Goal: Task Accomplishment & Management: Manage account settings

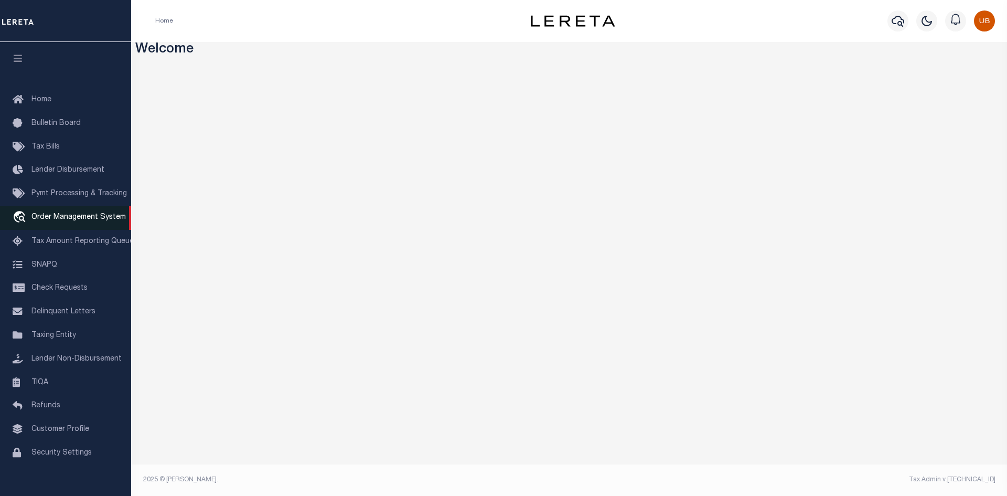
click at [71, 220] on span "Order Management System" at bounding box center [78, 216] width 94 height 7
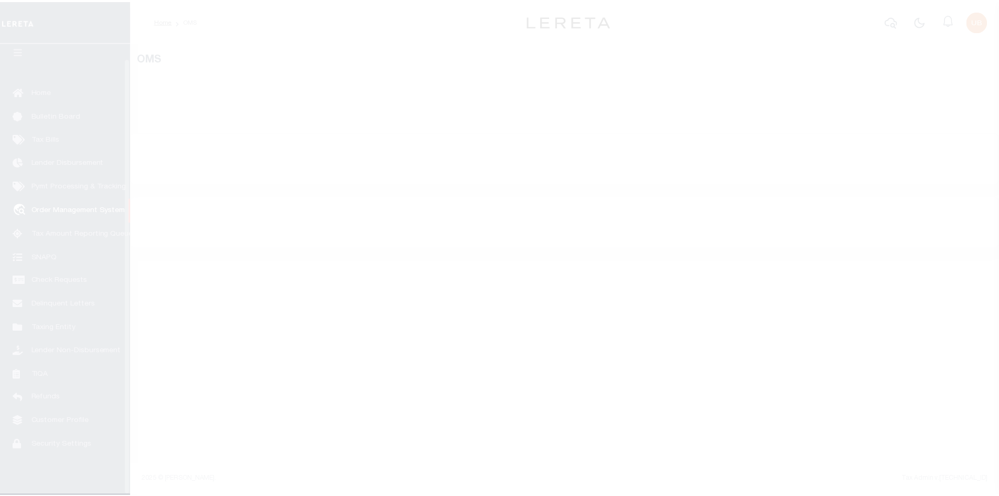
scroll to position [15, 0]
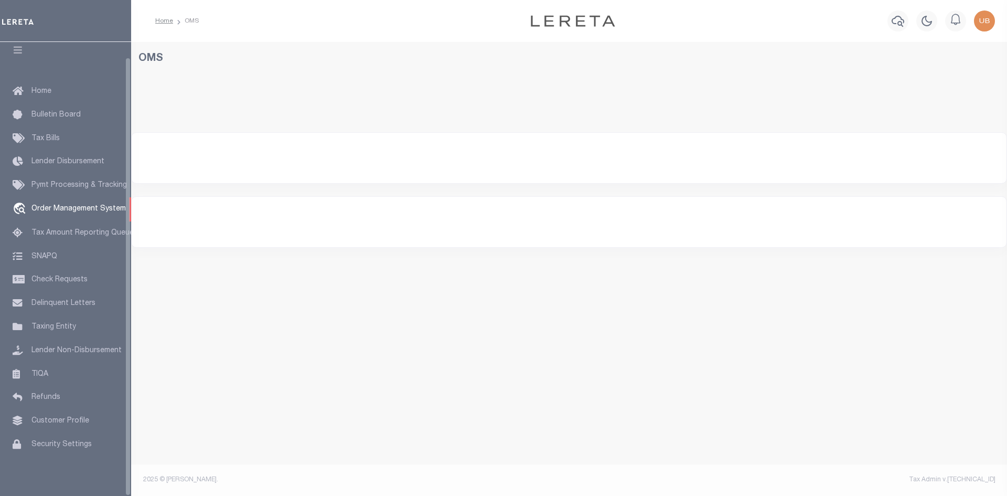
select select "200"
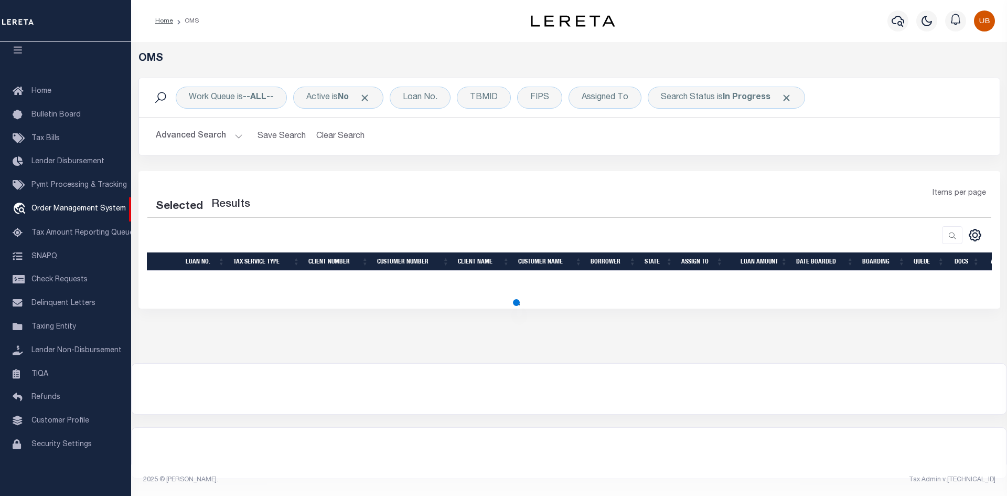
select select "200"
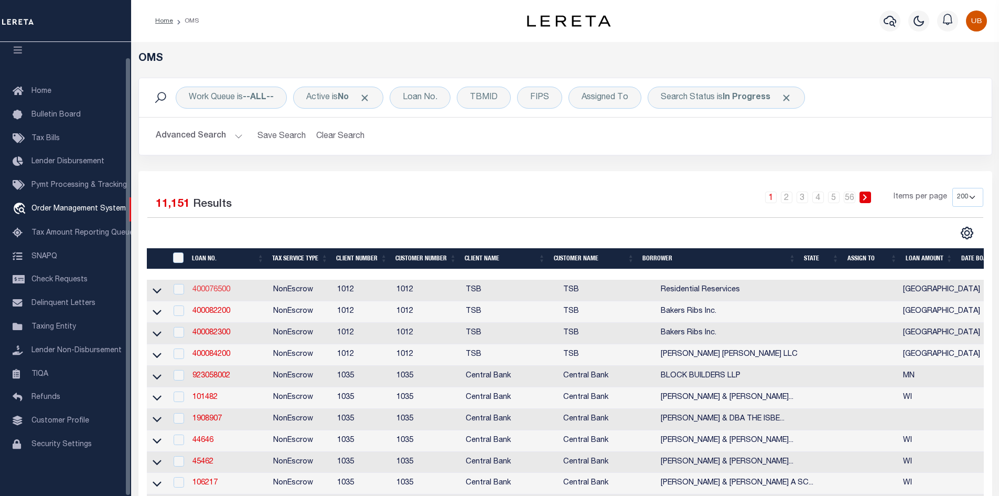
click at [200, 289] on link "400076500" at bounding box center [211, 289] width 38 height 7
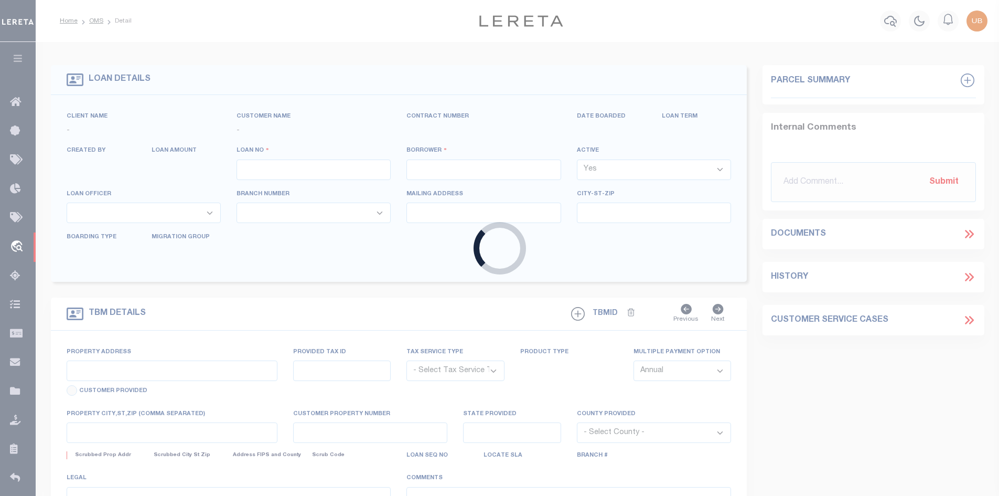
type input "400076500"
type input "Residential Reservices"
select select "False"
select select
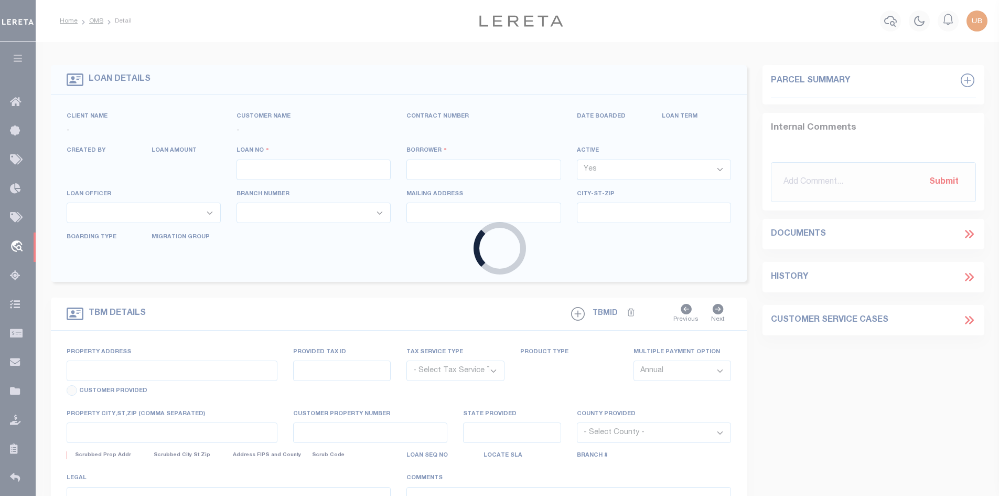
select select "NonEscrow"
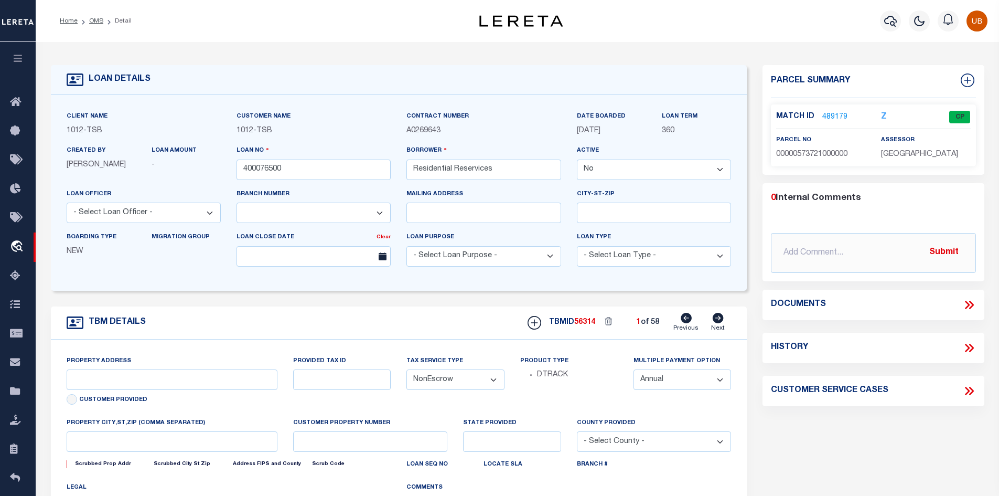
select select "4117"
select select
type input "[GEOGRAPHIC_DATA]"
select select "[GEOGRAPHIC_DATA]"
type textarea "[STREET_ADDRESS]"
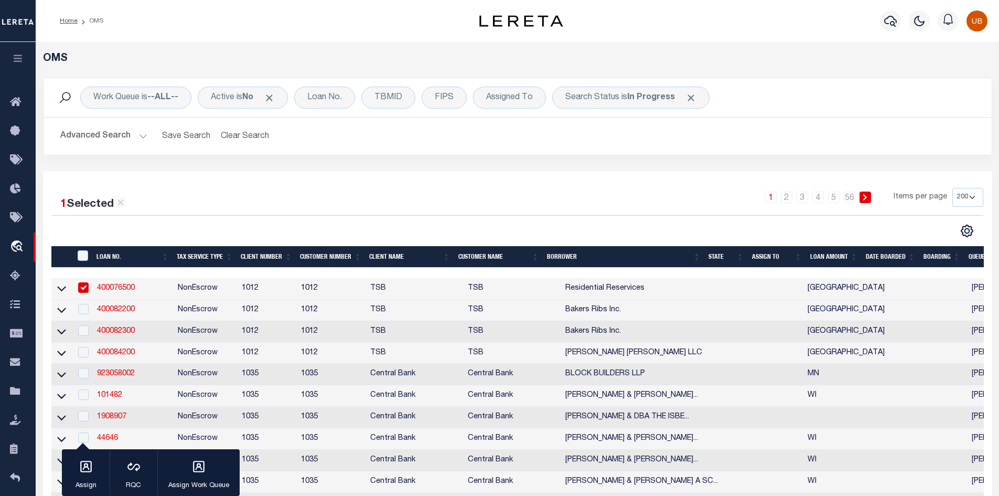
click at [82, 284] on input "checkbox" at bounding box center [83, 287] width 10 height 10
checkbox input "false"
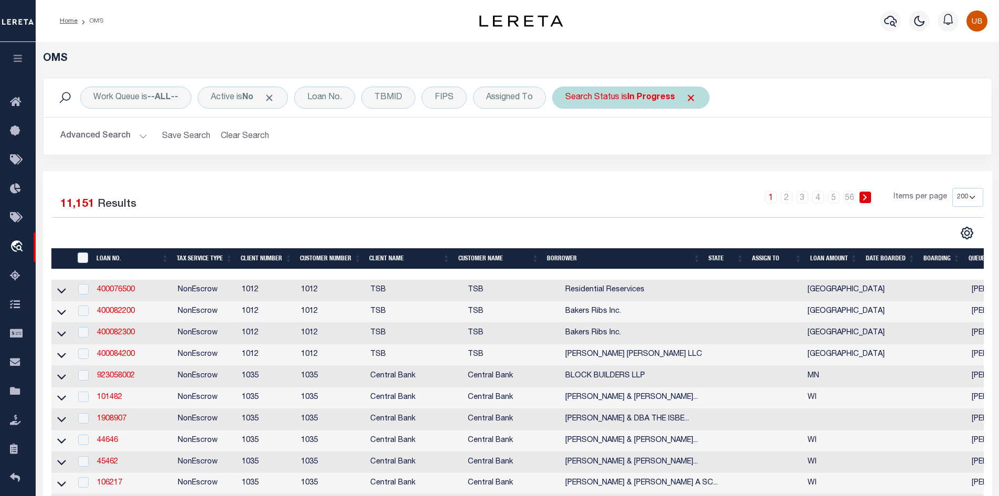
click at [652, 96] on b "In Progress" at bounding box center [651, 97] width 48 height 8
select select "IP"
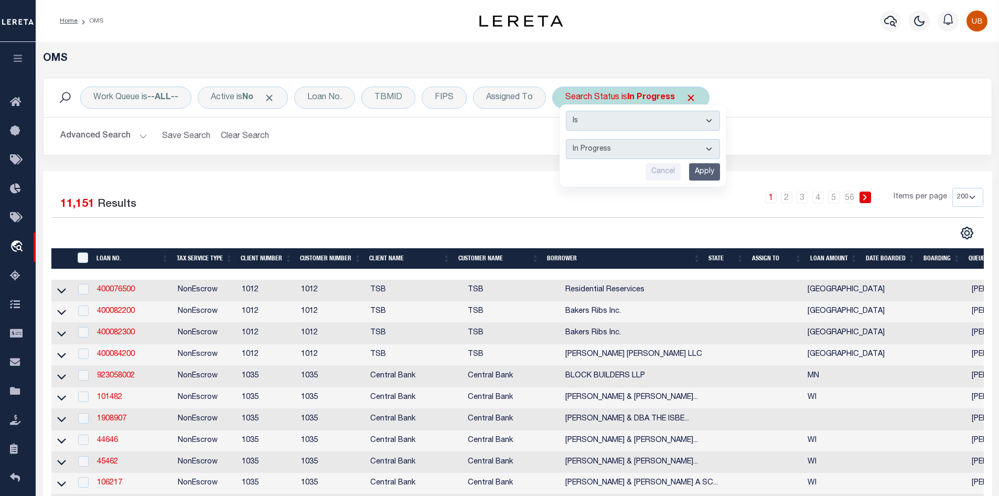
click at [652, 139] on select "Automated Search Bad Parcel Complete Duplicate Parcel High Dollar Reporting In …" at bounding box center [643, 149] width 154 height 20
click at [702, 157] on select "Automated Search Bad Parcel Complete Duplicate Parcel High Dollar Reporting In …" at bounding box center [643, 149] width 154 height 20
click at [113, 290] on link "400076500" at bounding box center [116, 289] width 38 height 7
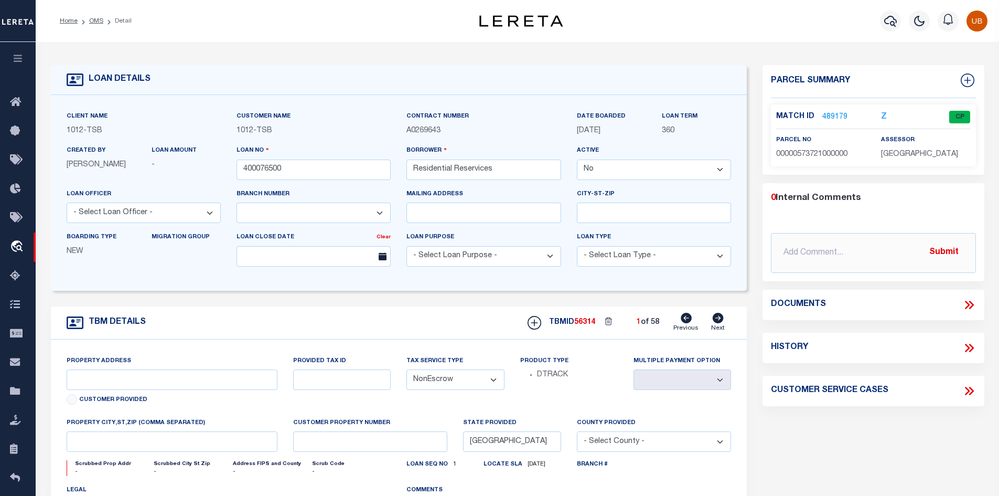
select select "4117"
select select
click at [827, 115] on link "489179" at bounding box center [834, 117] width 25 height 11
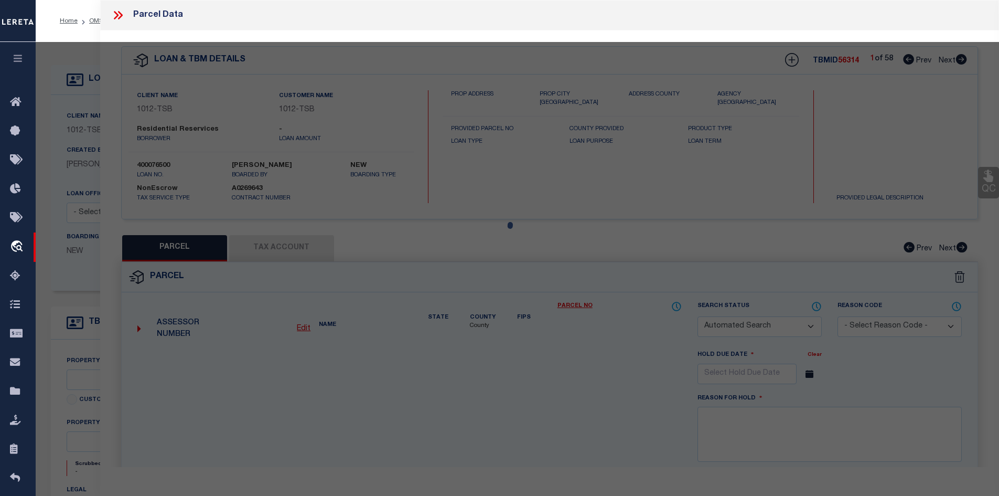
checkbox input "false"
select select "CP"
type input "RESIDENTIAL RESERVICES LLC"
type input "00000573721000000"
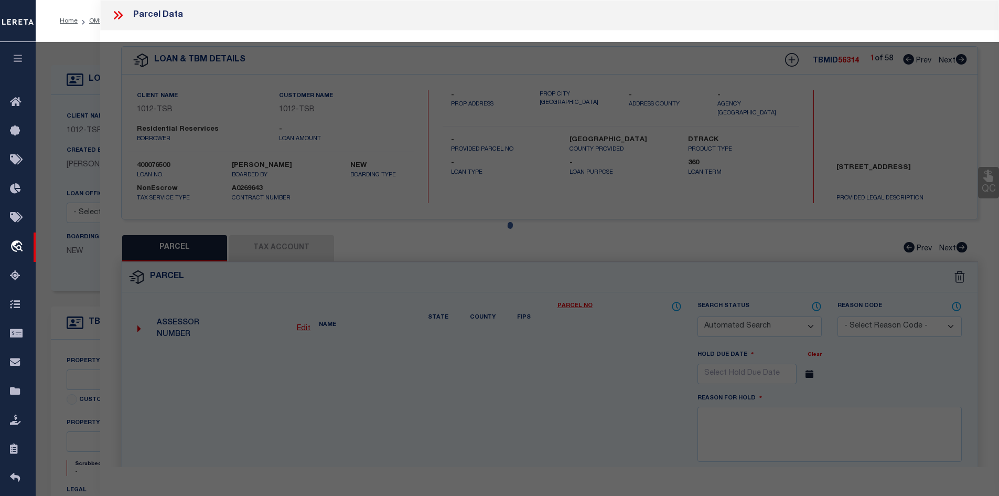
type input "11519 [PERSON_NAME]"
type input "DALLAS [GEOGRAPHIC_DATA]"
type textarea "[PERSON_NAME] BLK 5/6363 LOT 14 INT201100126618 DD05052011 CO-DC 6363 005 01400…"
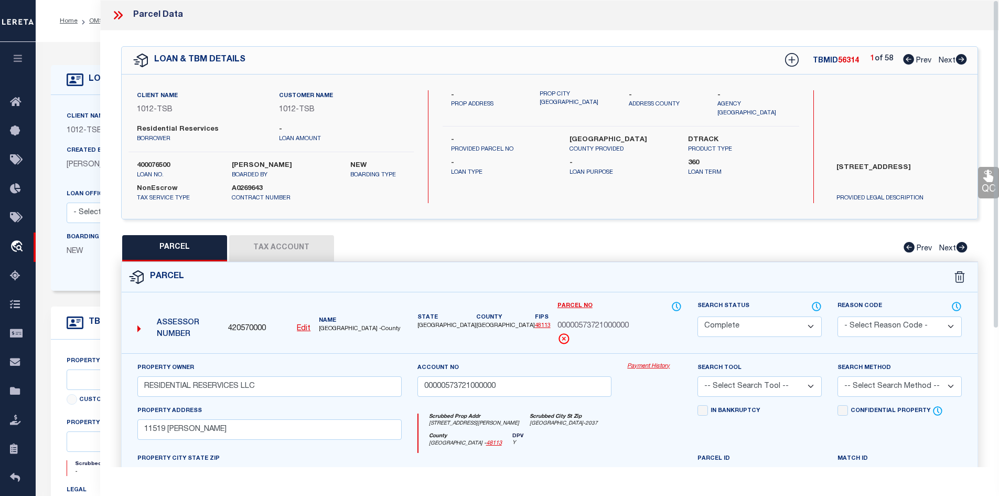
click at [802, 324] on select "Automated Search Bad Parcel Complete Duplicate Parcel High Dollar Reporting In …" at bounding box center [759, 326] width 124 height 20
click at [734, 318] on select "Automated Search Bad Parcel Complete Duplicate Parcel High Dollar Reporting In …" at bounding box center [759, 326] width 124 height 20
click at [111, 16] on icon at bounding box center [118, 15] width 14 height 14
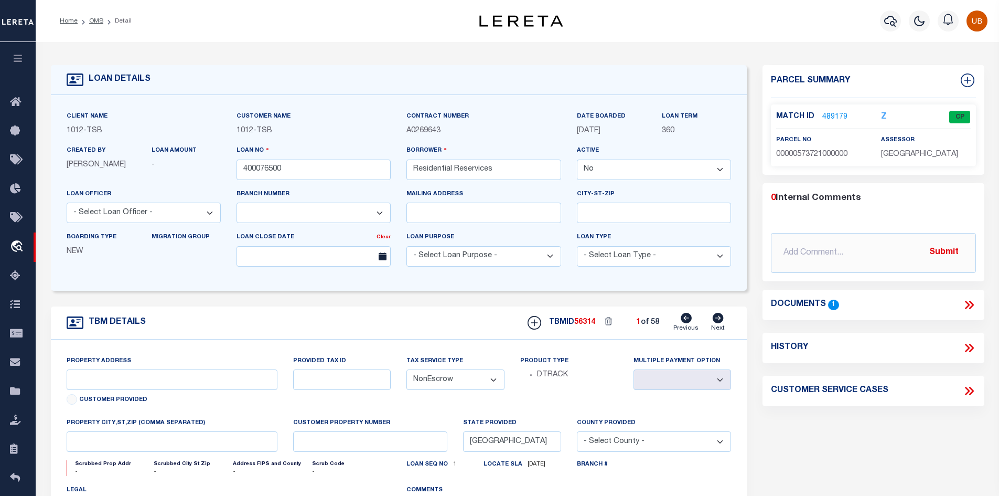
click at [976, 303] on icon at bounding box center [969, 305] width 14 height 14
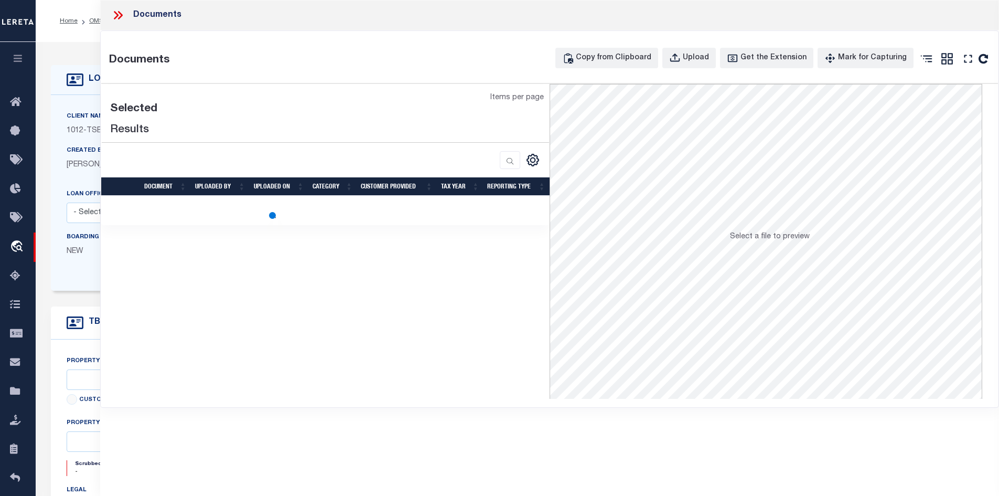
drag, startPoint x: 163, startPoint y: 278, endPoint x: 194, endPoint y: 274, distance: 31.3
click at [194, 274] on div "Selected Results Items per page" at bounding box center [325, 241] width 448 height 315
click at [120, 12] on icon at bounding box center [118, 15] width 14 height 14
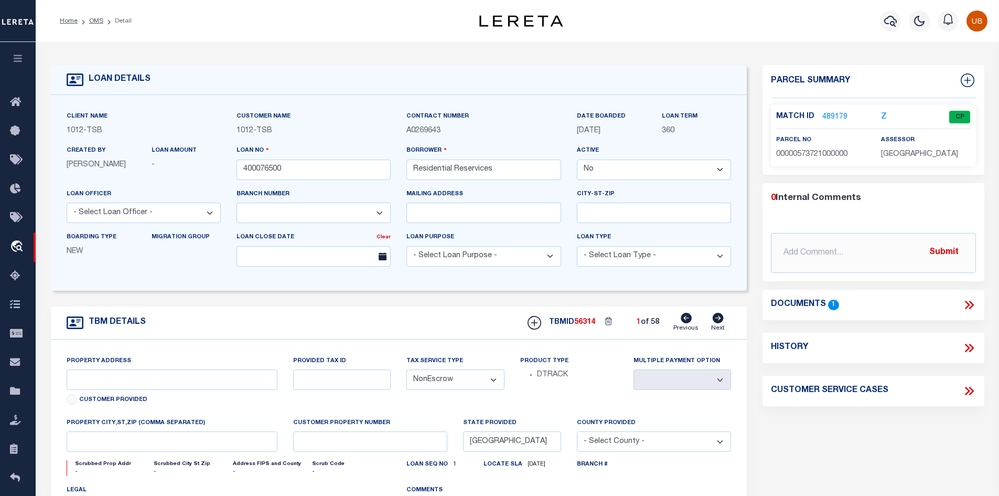
click at [965, 305] on icon at bounding box center [969, 305] width 14 height 14
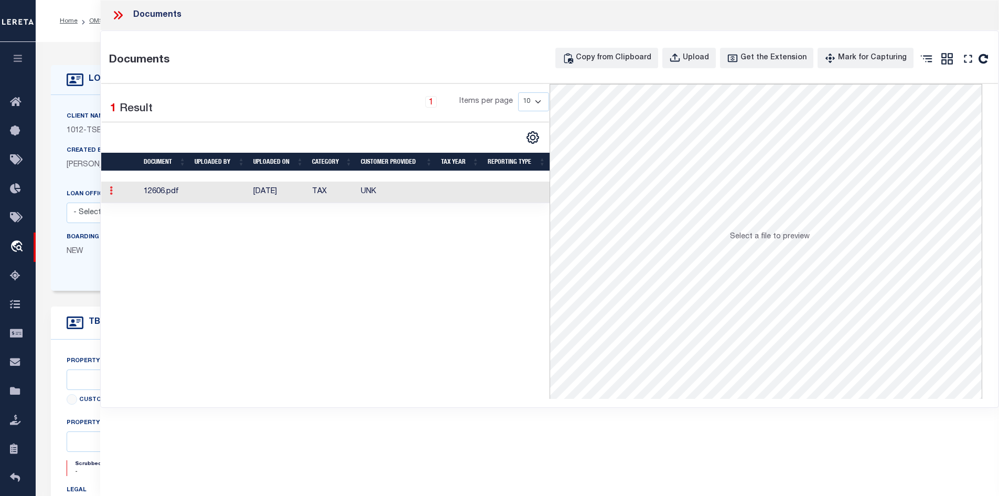
click at [113, 193] on icon at bounding box center [111, 190] width 3 height 8
click at [106, 198] on ul at bounding box center [105, 198] width 1 height 1
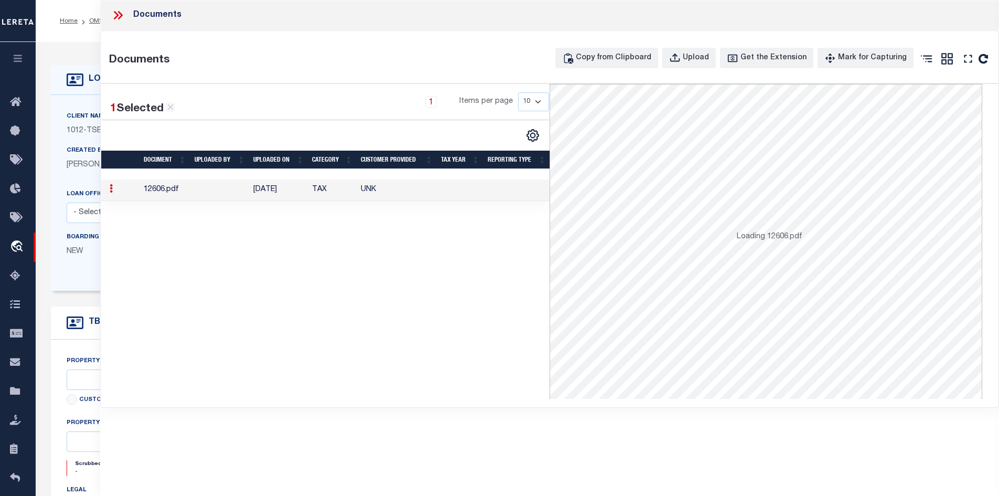
click at [112, 192] on icon at bounding box center [111, 188] width 3 height 8
click at [106, 196] on ul at bounding box center [105, 196] width 1 height 1
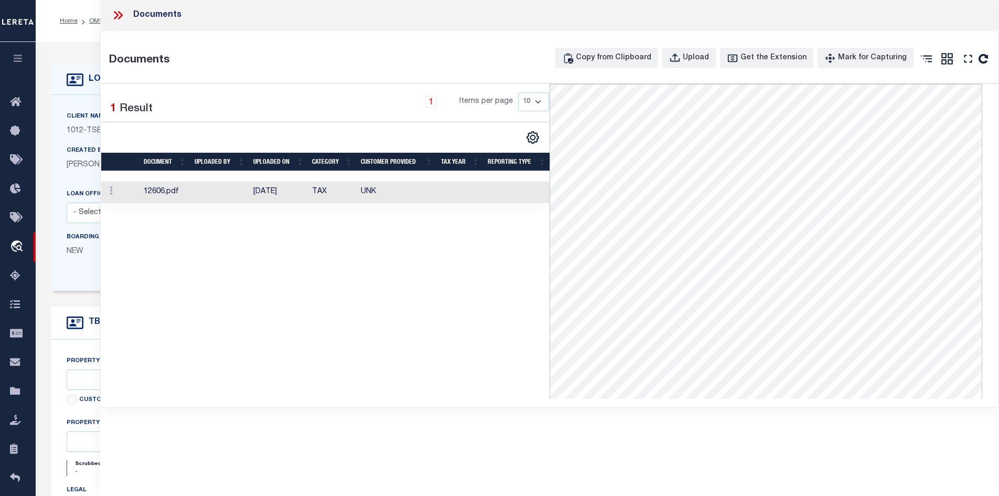
click at [111, 192] on icon at bounding box center [111, 190] width 3 height 8
click at [106, 198] on ul at bounding box center [105, 198] width 1 height 1
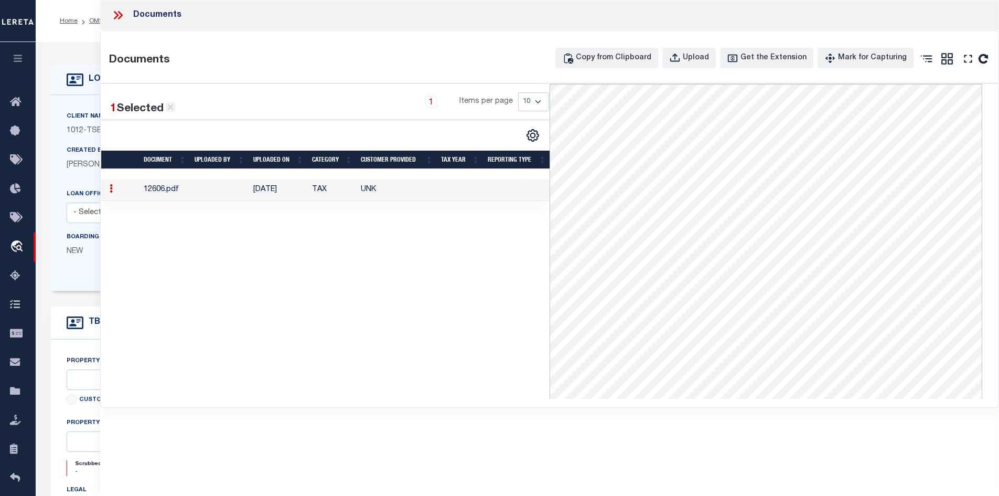
click at [173, 107] on icon at bounding box center [170, 106] width 9 height 9
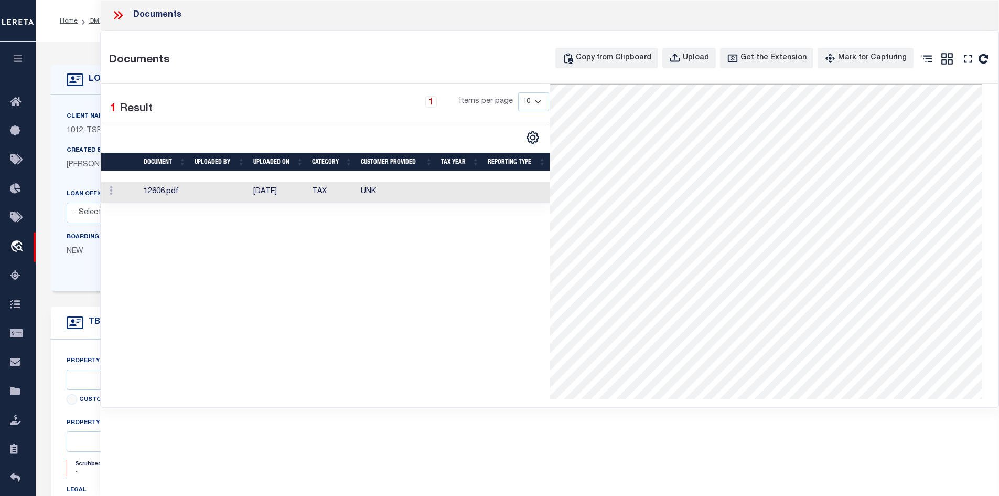
click at [542, 131] on div "CSV Export Selected Print Show Filter Show Search Columns 0: 1: Document 2: UPL…" at bounding box center [532, 138] width 33 height 14
click at [539, 134] on icon "" at bounding box center [533, 138] width 14 height 14
click at [423, 304] on div "1 Selected 1 Result 1 Items per page 10 25 50 100" at bounding box center [325, 241] width 448 height 315
click at [109, 196] on link at bounding box center [111, 192] width 12 height 8
click at [109, 192] on link at bounding box center [111, 192] width 12 height 8
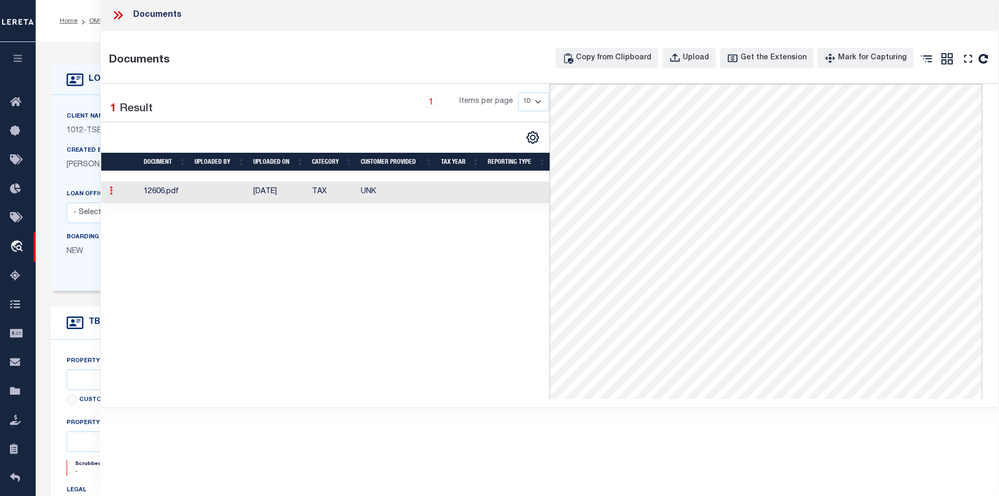
click at [110, 192] on link at bounding box center [111, 192] width 12 height 8
click at [111, 192] on icon at bounding box center [111, 190] width 3 height 8
click at [113, 195] on icon at bounding box center [111, 190] width 3 height 8
click at [113, 193] on icon at bounding box center [111, 190] width 3 height 8
